Goal: Task Accomplishment & Management: Use online tool/utility

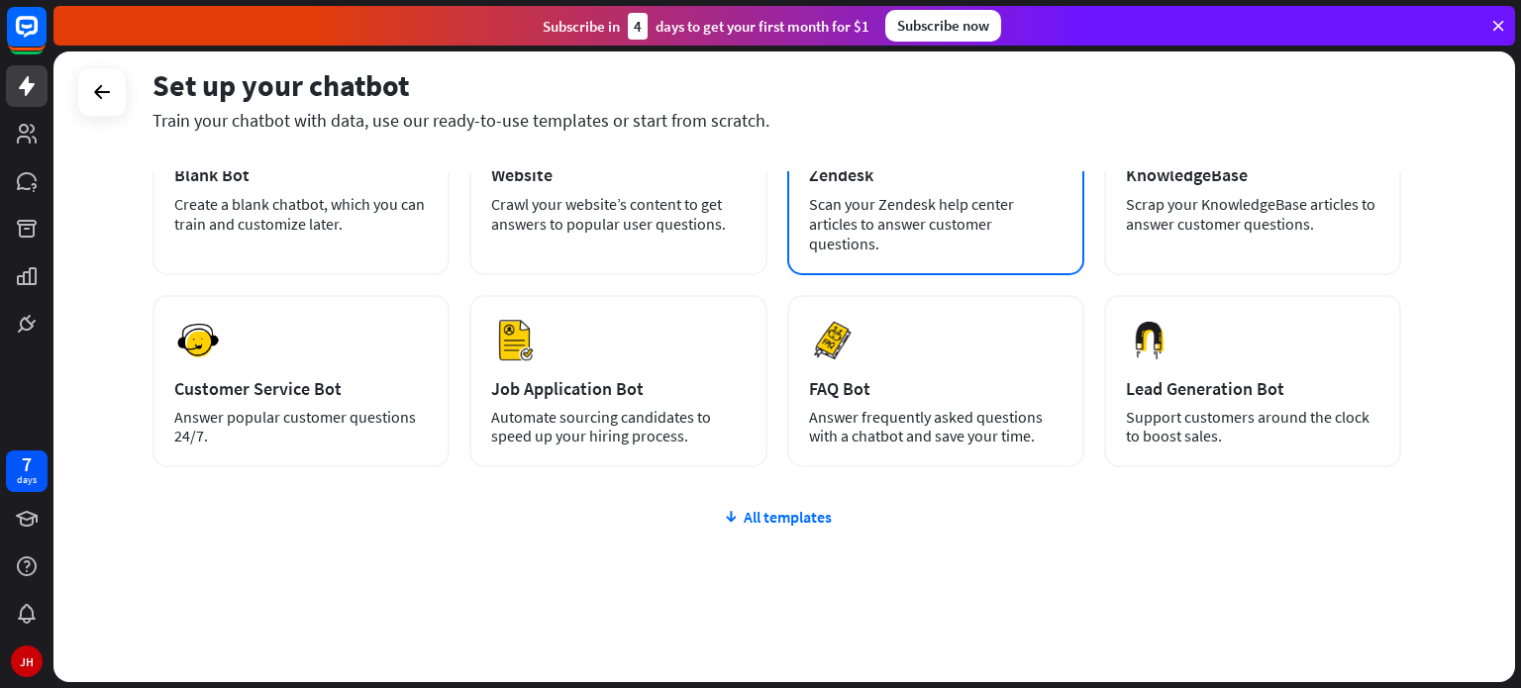
scroll to position [166, 0]
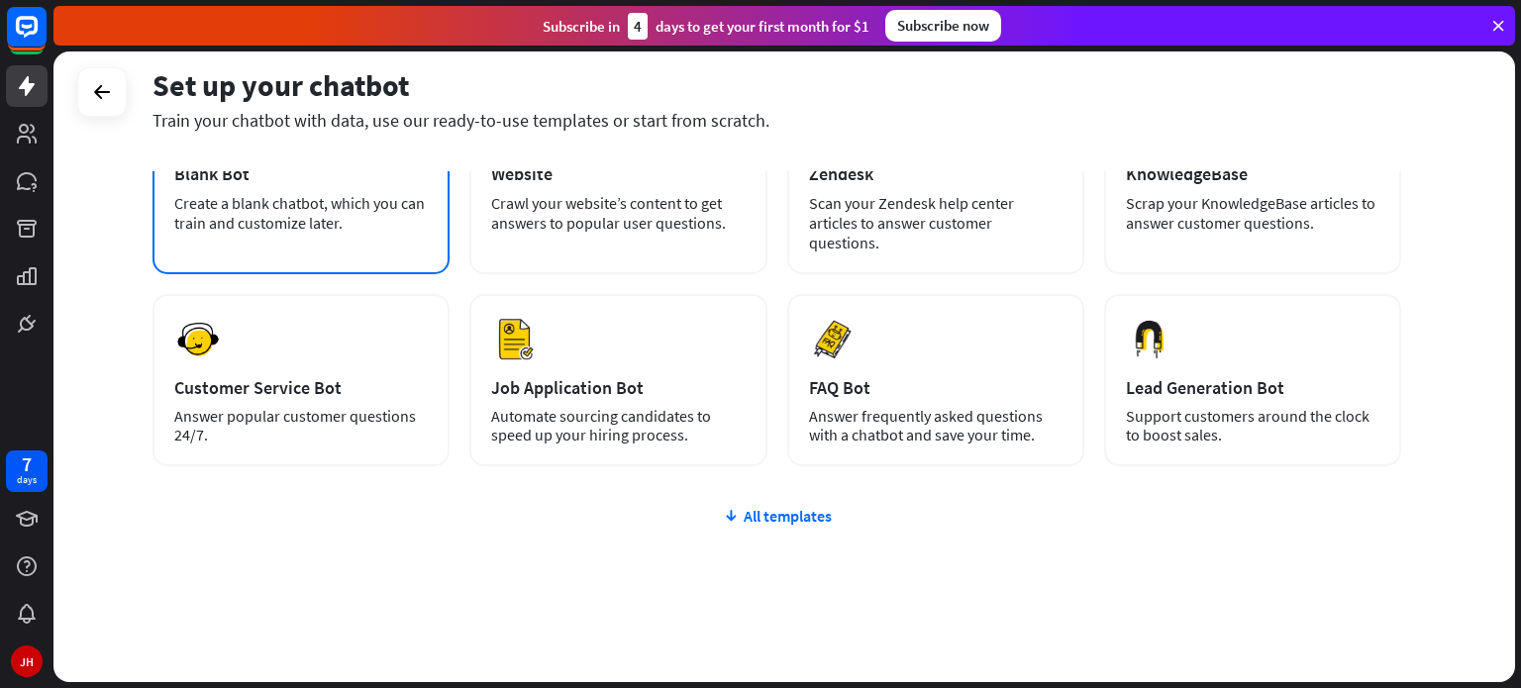
click at [305, 219] on div "Create a blank chatbot, which you can train and customize later." at bounding box center [301, 213] width 254 height 40
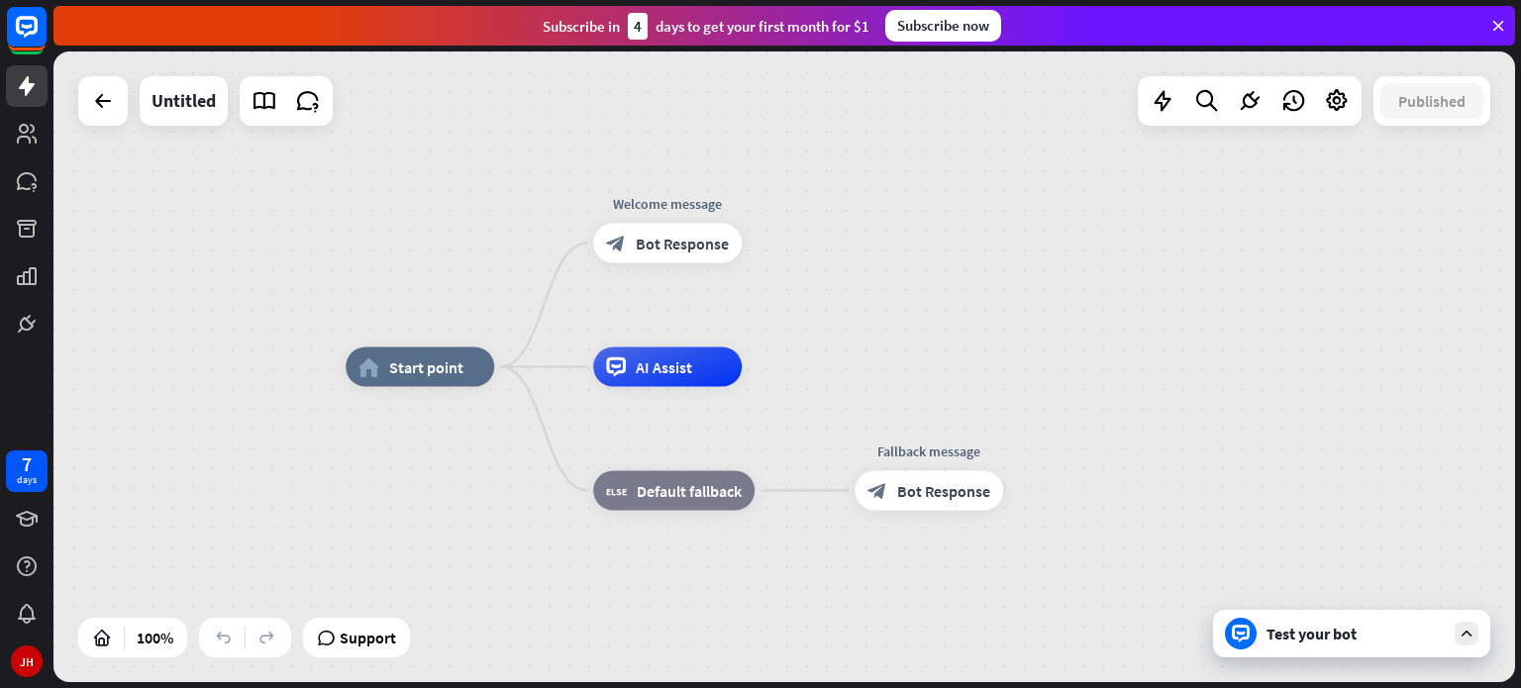
click at [1299, 618] on div "Test your bot" at bounding box center [1351, 634] width 277 height 48
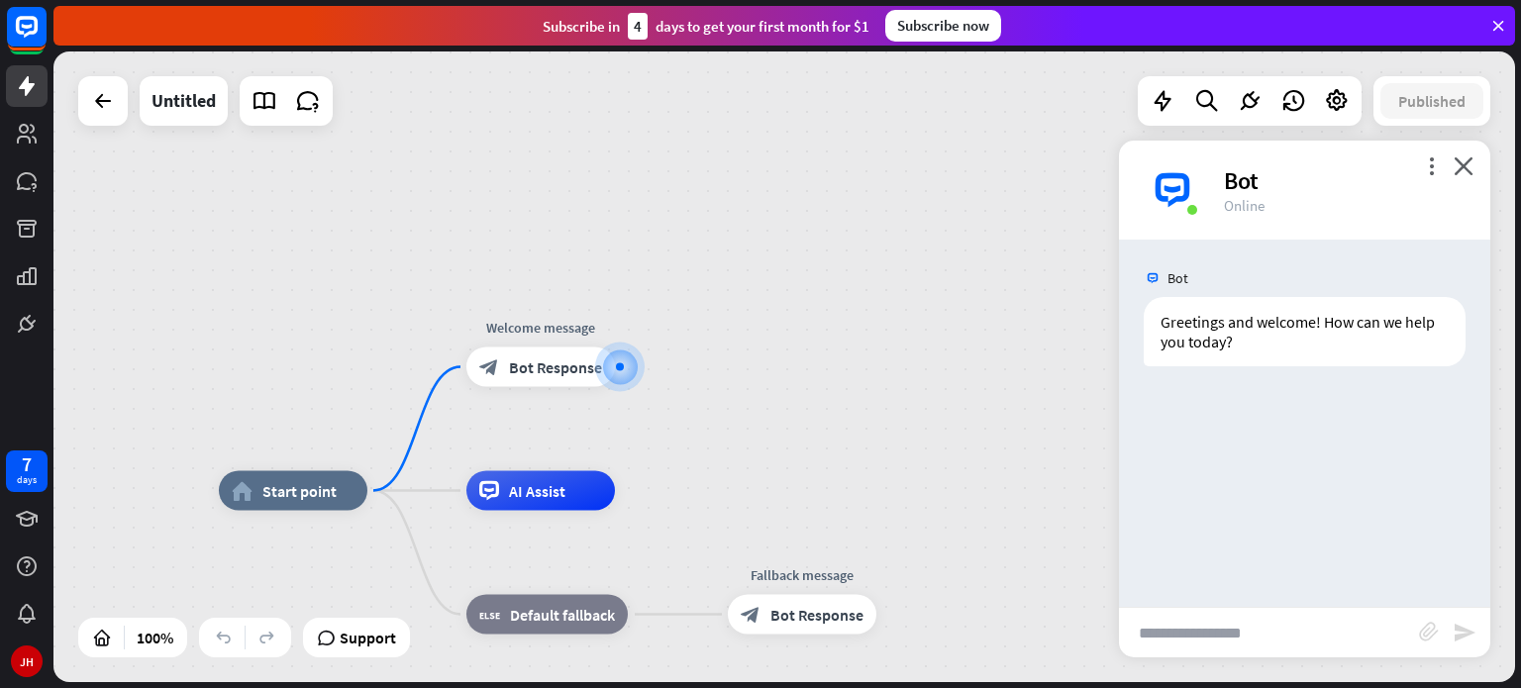
click at [1175, 629] on input "text" at bounding box center [1269, 633] width 300 height 50
drag, startPoint x: 1151, startPoint y: 634, endPoint x: 998, endPoint y: 655, distance: 153.9
click at [998, 655] on div "home_2 Start point Welcome message block_bot_response Bot Response AI Assist bl…" at bounding box center [784, 366] width 1462 height 631
type input "**********"
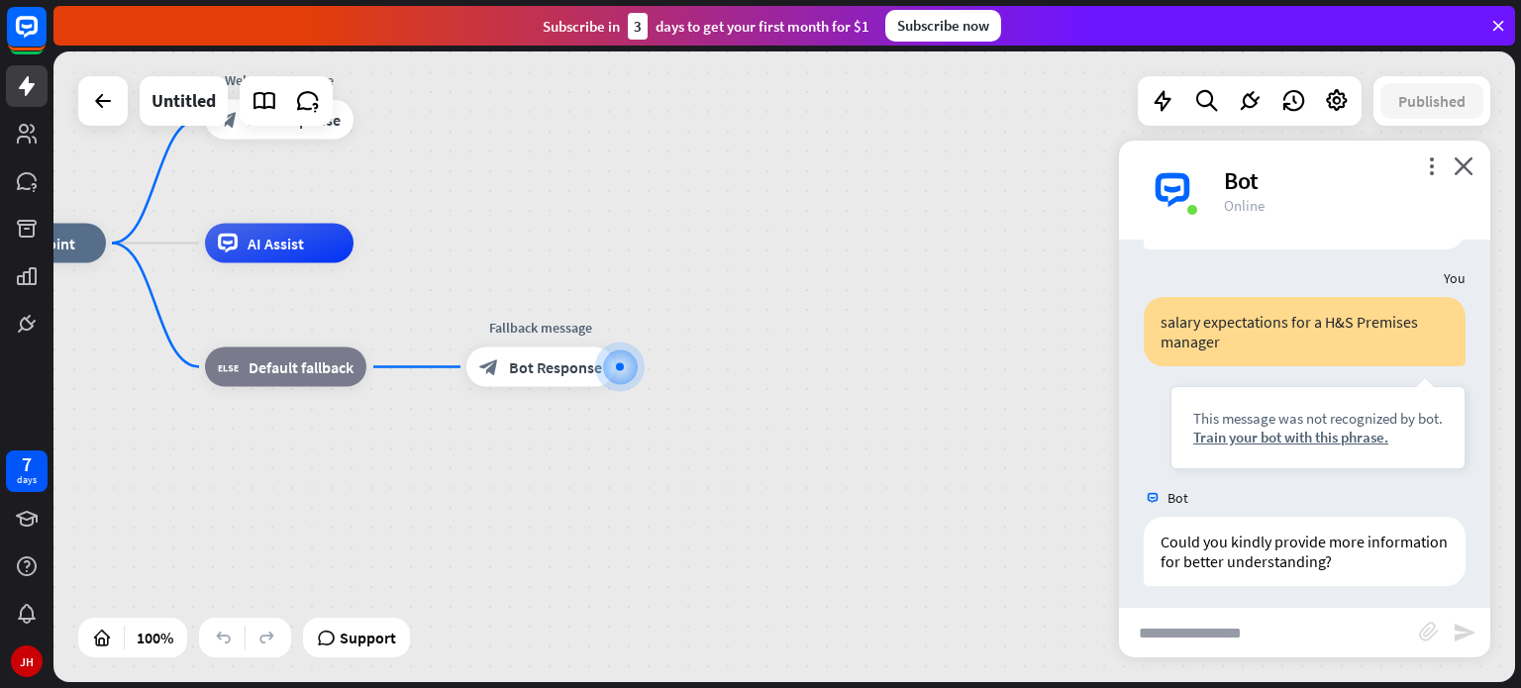
scroll to position [125, 0]
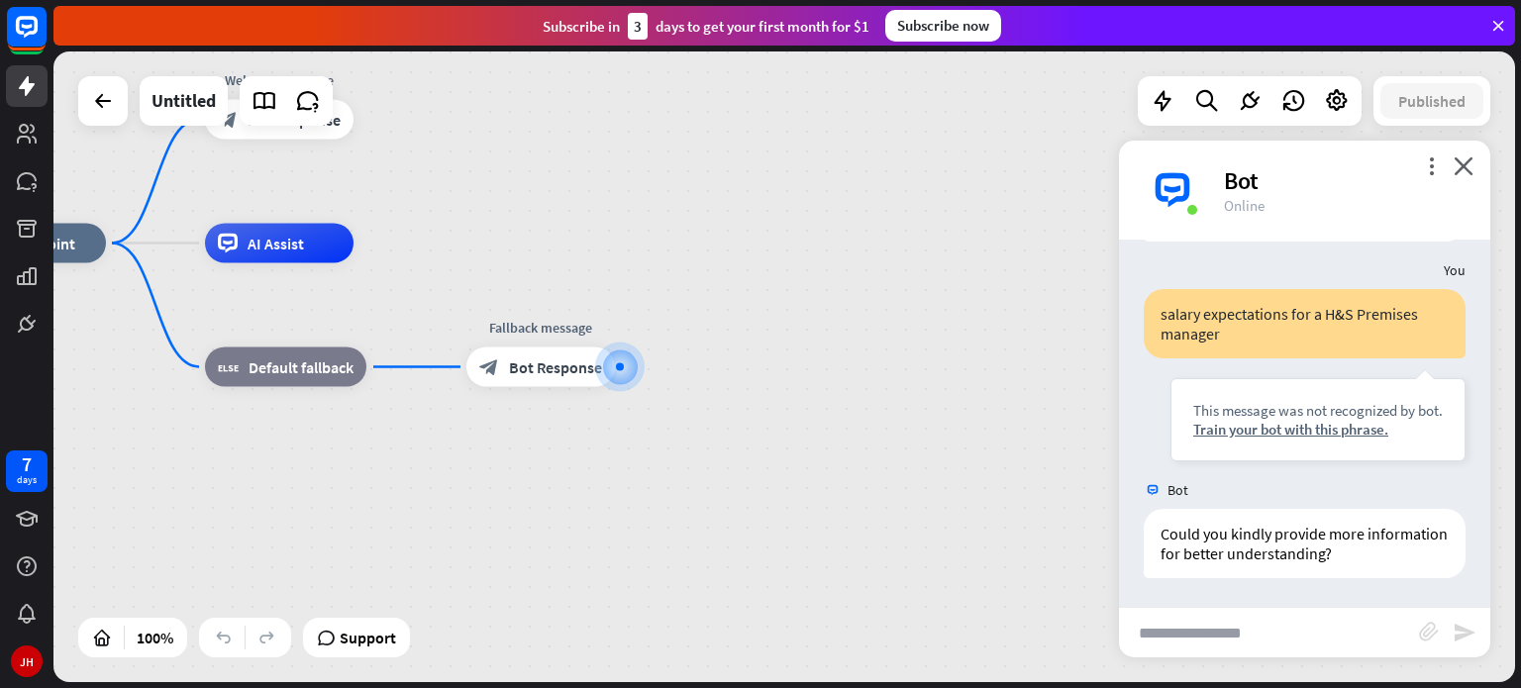
click at [1224, 627] on input "text" at bounding box center [1269, 633] width 300 height 50
type input "**********"
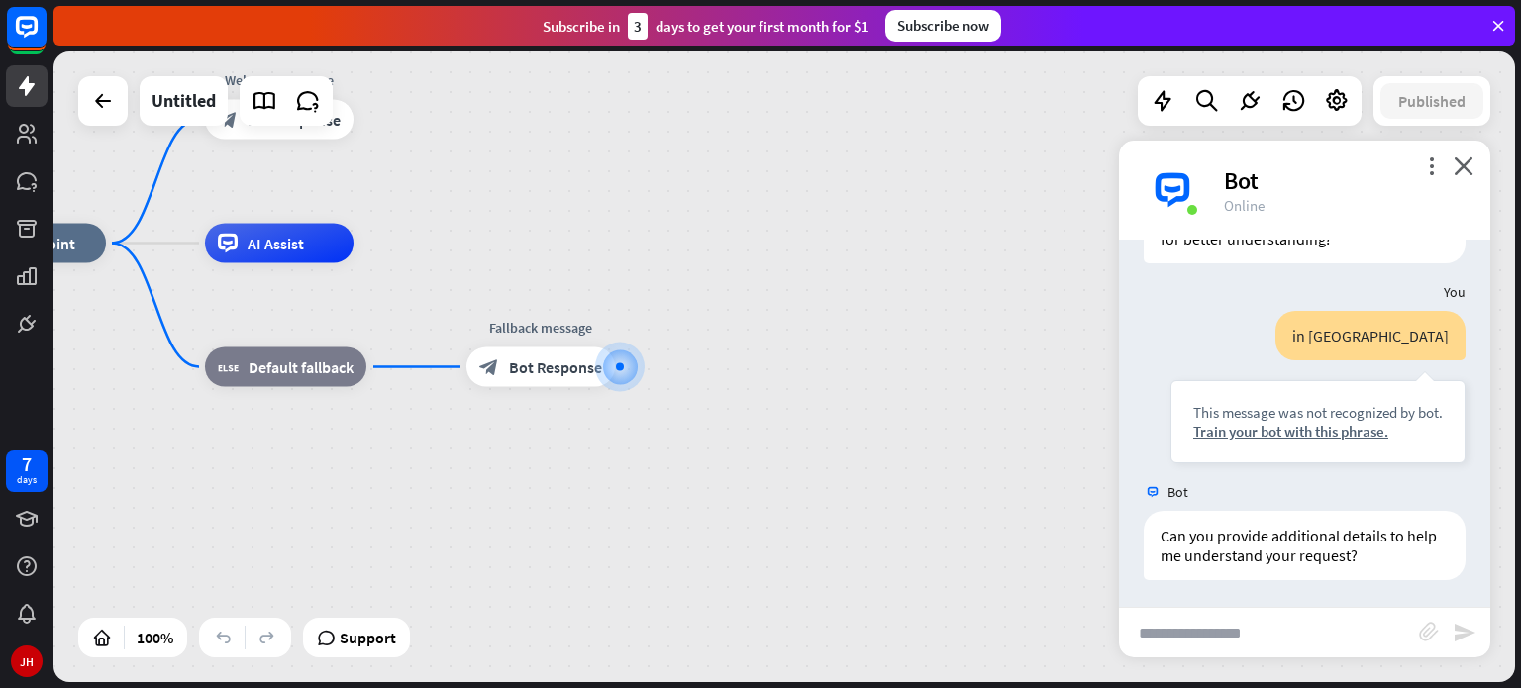
scroll to position [442, 0]
